Goal: Information Seeking & Learning: Find specific fact

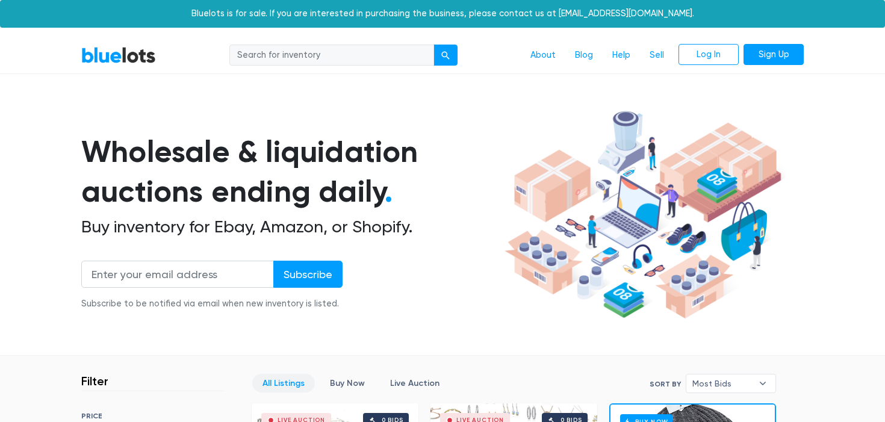
click at [345, 59] on input "search" at bounding box center [331, 56] width 205 height 22
type input "door mat"
click at [433, 45] on button "submit" at bounding box center [445, 56] width 24 height 22
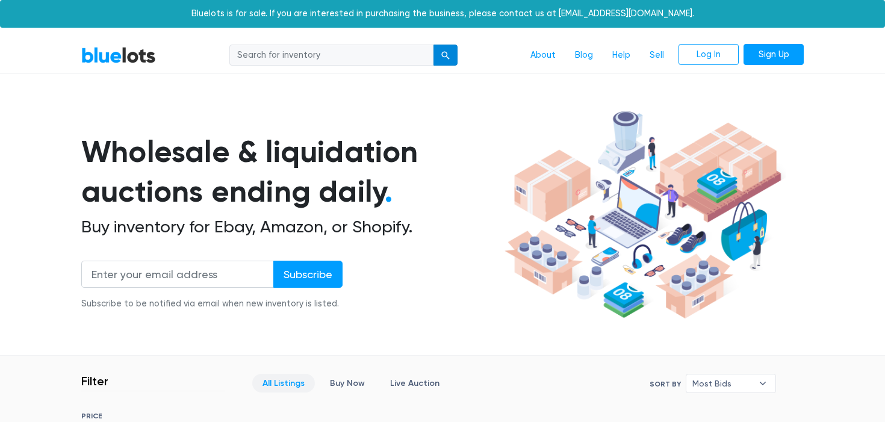
click at [453, 55] on button "submit" at bounding box center [445, 56] width 24 height 22
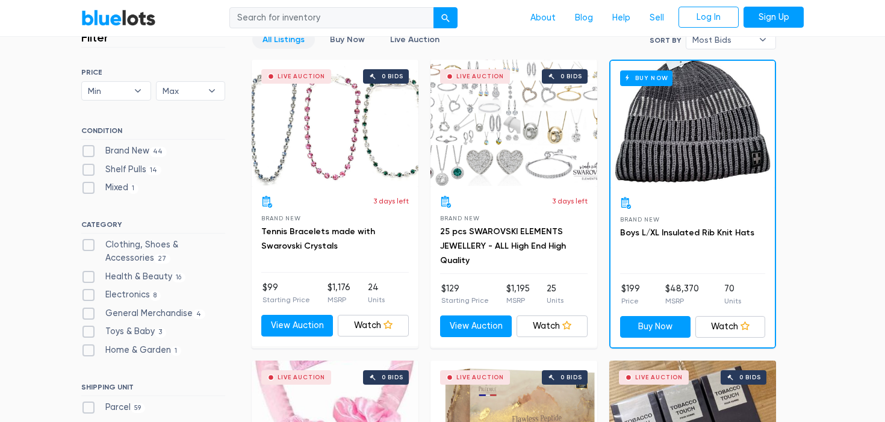
scroll to position [341, 0]
